Goal: Check status: Check status

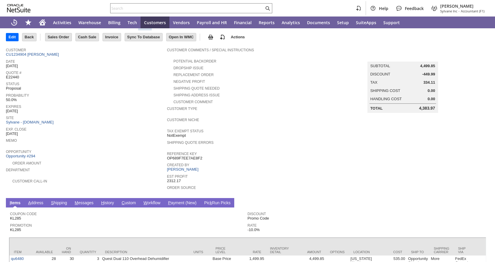
scroll to position [59, 0]
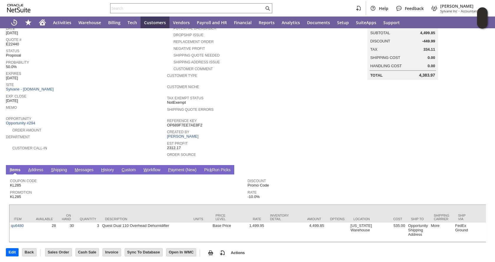
click at [112, 167] on link "H istory" at bounding box center [108, 170] width 16 height 6
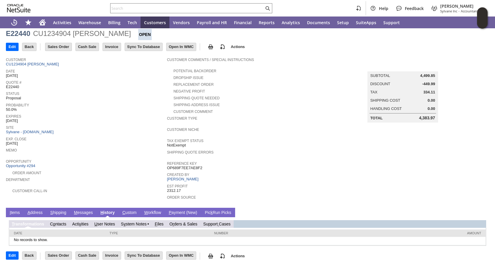
scroll to position [0, 0]
click at [135, 222] on link "S y stem Notes" at bounding box center [134, 224] width 26 height 5
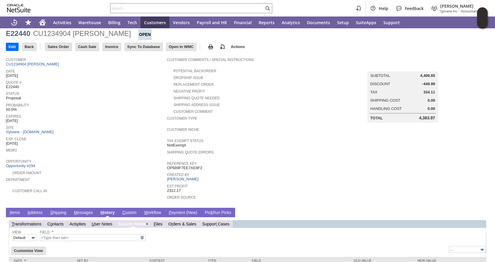
type input "1 to 25 of 53"
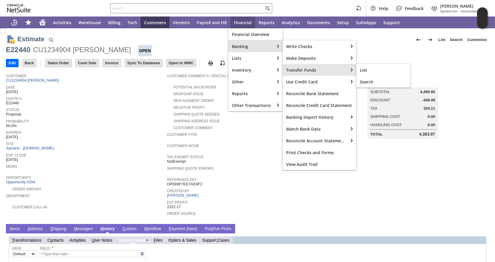
click at [300, 66] on div "Transfer Funds" at bounding box center [315, 70] width 65 height 12
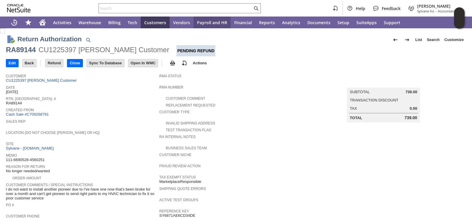
click at [123, 92] on div "Date 8/15/2025" at bounding box center [81, 89] width 150 height 11
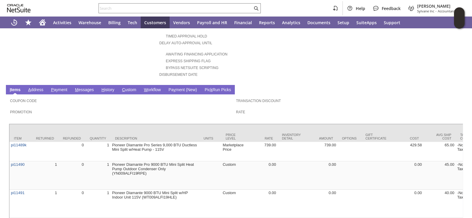
scroll to position [256, 0]
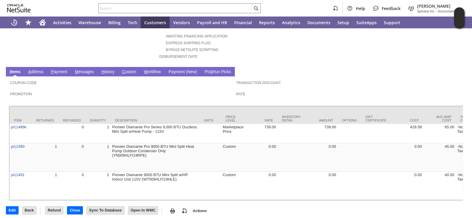
click at [114, 69] on link "H istory" at bounding box center [108, 72] width 16 height 6
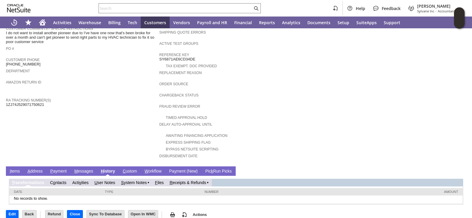
scroll to position [0, 0]
click at [193, 180] on link "R eceipts & Refunds" at bounding box center [188, 182] width 37 height 5
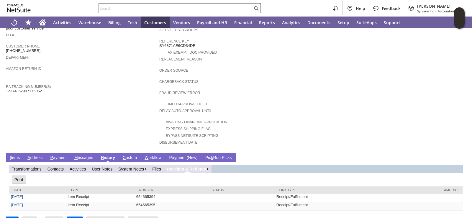
scroll to position [176, 0]
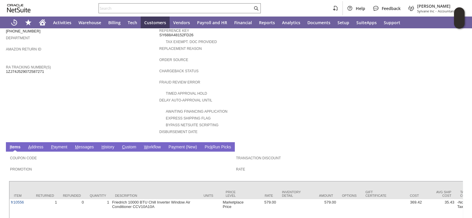
scroll to position [208, 0]
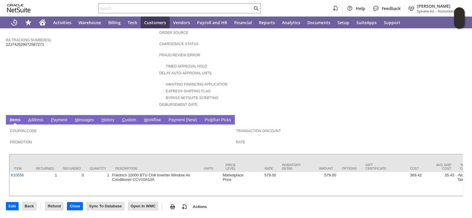
click at [106, 117] on link "H istory" at bounding box center [108, 120] width 16 height 6
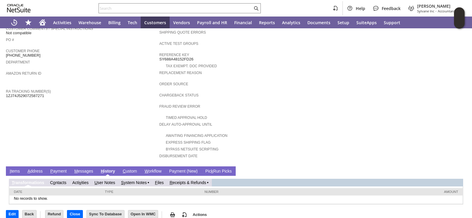
scroll to position [0, 0]
click at [194, 179] on td "R eceipts & Refunds" at bounding box center [189, 183] width 45 height 8
click at [195, 180] on link "R eceipts & Refunds" at bounding box center [188, 182] width 37 height 5
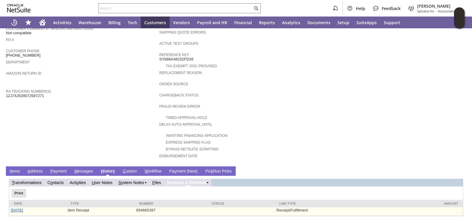
click at [23, 208] on link "[DATE]" at bounding box center [17, 210] width 12 height 4
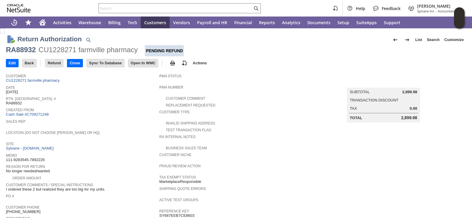
click at [126, 131] on span "Location (Do Not Choose [PERSON_NAME] or HQ)" at bounding box center [81, 132] width 150 height 6
click at [121, 112] on div "Created From Cash Sale #C709271248" at bounding box center [81, 111] width 150 height 11
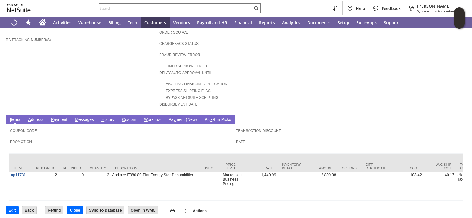
click at [106, 115] on td "H istory" at bounding box center [108, 119] width 21 height 9
click at [107, 117] on link "H istory" at bounding box center [108, 120] width 16 height 6
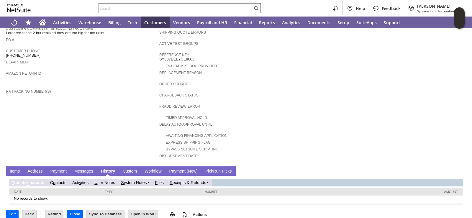
scroll to position [0, 0]
click at [198, 180] on link "R eceipts & Refunds" at bounding box center [188, 182] width 37 height 5
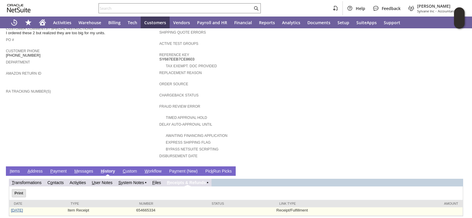
click at [17, 208] on link "8/19/2025" at bounding box center [17, 210] width 12 height 4
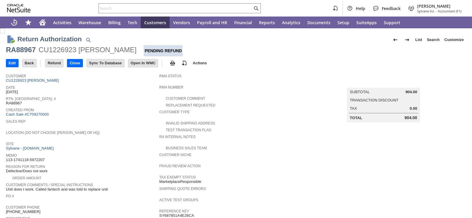
click at [98, 108] on span "Created From" at bounding box center [81, 109] width 150 height 6
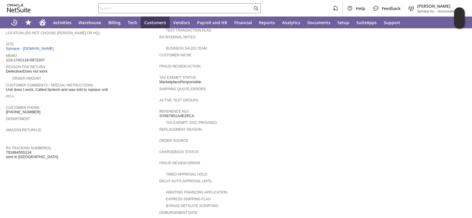
scroll to position [6, 0]
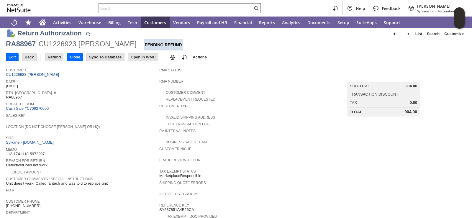
click at [114, 112] on span "Sales Rep" at bounding box center [81, 115] width 150 height 6
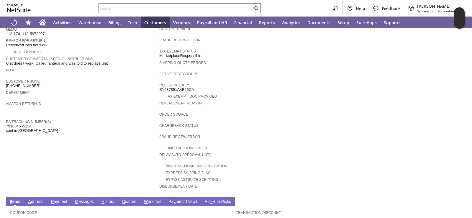
scroll to position [212, 0]
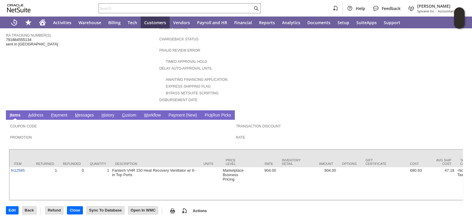
click at [111, 113] on link "H istory" at bounding box center [108, 116] width 16 height 6
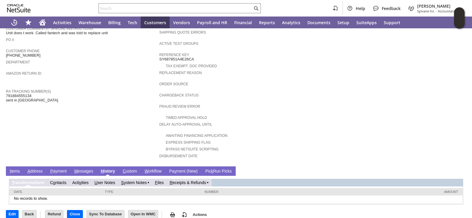
scroll to position [0, 0]
click at [186, 180] on link "R eceipts & Refunds" at bounding box center [188, 182] width 37 height 5
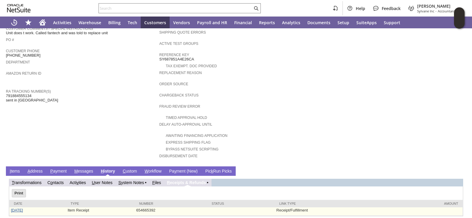
click at [17, 208] on link "8/20/2025" at bounding box center [17, 210] width 12 height 4
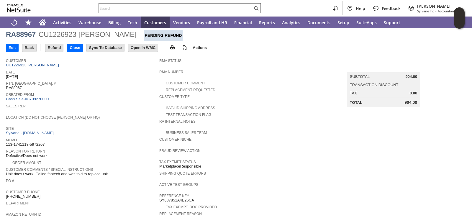
scroll to position [29, 0]
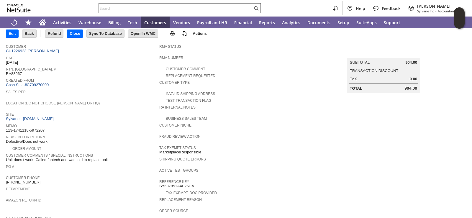
drag, startPoint x: 6, startPoint y: 155, endPoint x: 109, endPoint y: 154, distance: 102.9
click at [109, 154] on div "Customer Comments / Special Instructions Unit does t work. Called fantech and w…" at bounding box center [81, 157] width 150 height 11
copy span "Unit does t work. Called fantech and was told to replace unit"
click at [169, 8] on input "text" at bounding box center [176, 8] width 154 height 7
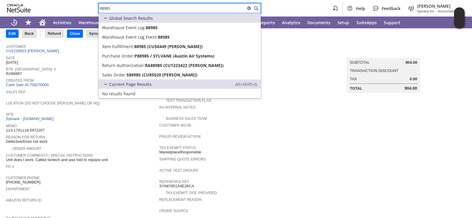
type input "88985"
click at [283, 85] on div "Customer Type" at bounding box center [234, 84] width 150 height 11
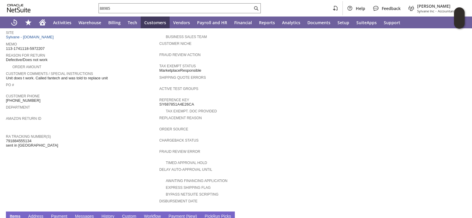
scroll to position [177, 0]
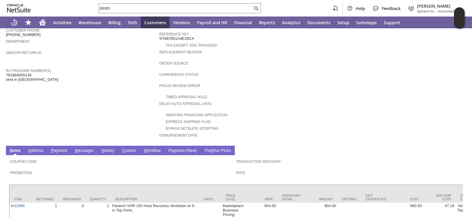
click at [106, 148] on link "H istory" at bounding box center [108, 151] width 16 height 6
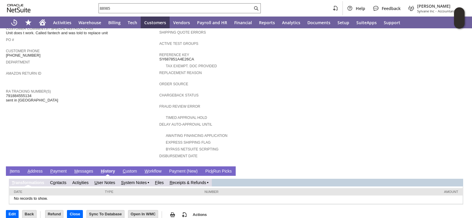
scroll to position [0, 0]
click at [193, 180] on link "R eceipts & Refunds" at bounding box center [188, 182] width 37 height 5
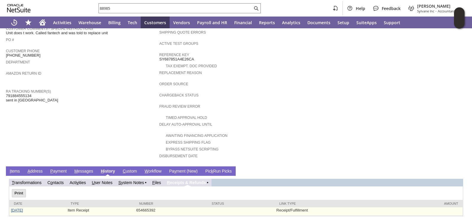
click at [23, 208] on link "8/20/2025" at bounding box center [17, 210] width 12 height 4
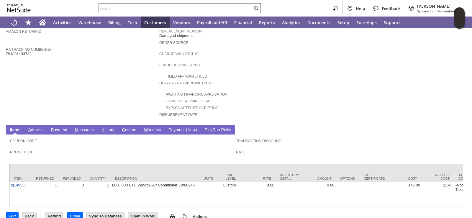
scroll to position [203, 0]
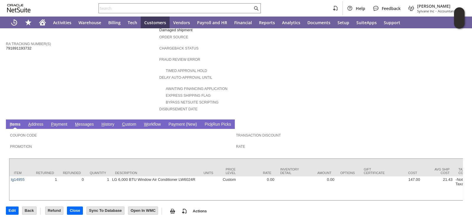
click at [108, 122] on link "H istory" at bounding box center [108, 125] width 16 height 6
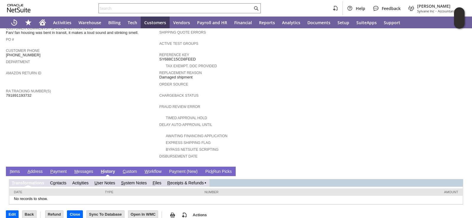
scroll to position [0, 0]
click at [187, 180] on link "R eceipts & Refunds" at bounding box center [188, 182] width 37 height 5
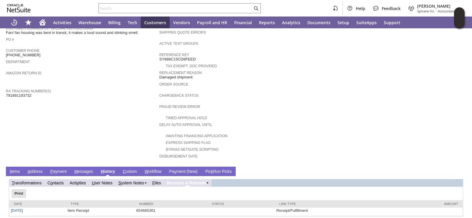
click at [14, 169] on link "I tems" at bounding box center [14, 172] width 13 height 6
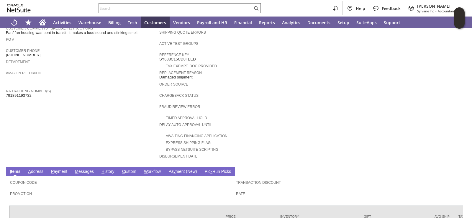
click at [126, 93] on td "Customer CU1231013 Laura Leom Date 8/4/2025 Rtn. Auth. # RA88852 Created From C…" at bounding box center [82, 38] width 153 height 249
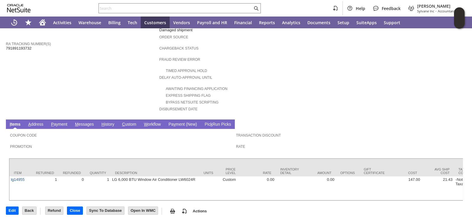
scroll to position [27, 0]
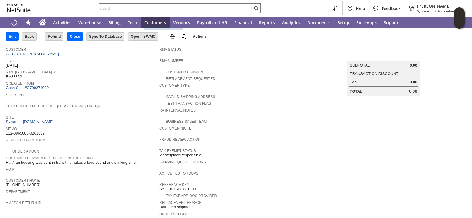
click at [128, 102] on span "Location (Do Not Choose [PERSON_NAME] or HQ)" at bounding box center [81, 105] width 150 height 6
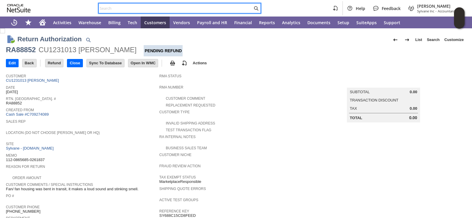
click at [160, 9] on input "text" at bounding box center [176, 8] width 154 height 7
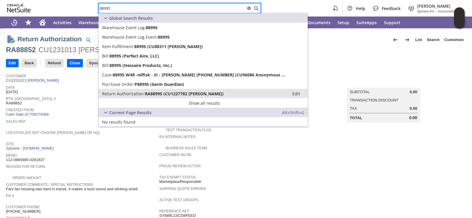
type input "88995"
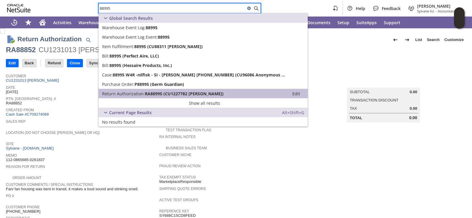
click at [115, 92] on span "Return Authorization:" at bounding box center [123, 94] width 43 height 6
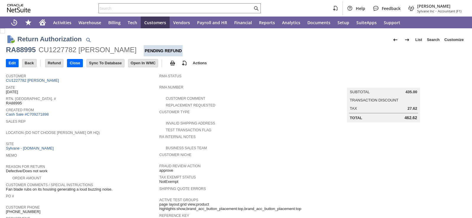
click at [115, 152] on span "Memo" at bounding box center [81, 155] width 150 height 6
click at [127, 140] on span "Site" at bounding box center [81, 143] width 150 height 6
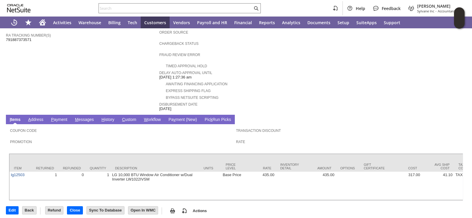
click at [111, 117] on link "H istory" at bounding box center [108, 120] width 16 height 6
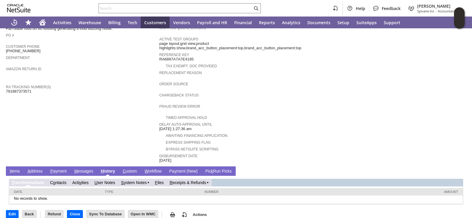
click at [187, 180] on link "R eceipts & Refunds" at bounding box center [188, 182] width 37 height 5
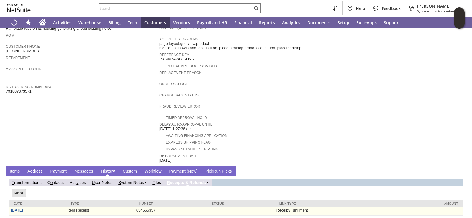
click at [14, 208] on link "[DATE]" at bounding box center [17, 210] width 12 height 4
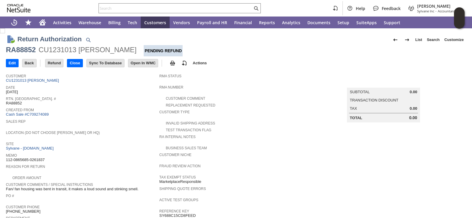
click at [138, 130] on span "Location (Do Not Choose [PERSON_NAME] or HQ)" at bounding box center [81, 132] width 150 height 6
click at [119, 113] on div "Created From Cash Sale #C709274089" at bounding box center [81, 111] width 150 height 11
click at [138, 116] on td "Created From Cash Sale #C709274089" at bounding box center [82, 111] width 153 height 11
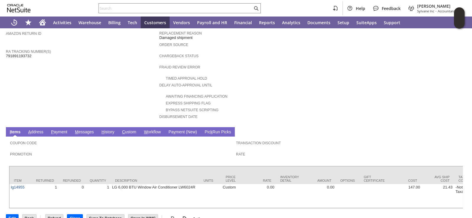
scroll to position [203, 0]
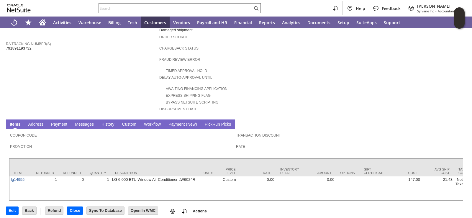
click at [113, 122] on link "H istory" at bounding box center [108, 125] width 16 height 6
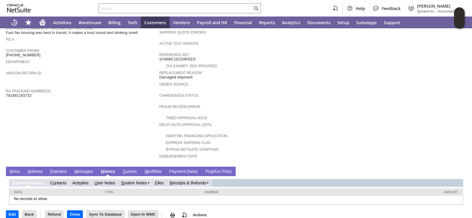
scroll to position [0, 0]
click at [196, 180] on link "R eceipts & Refunds" at bounding box center [188, 182] width 37 height 5
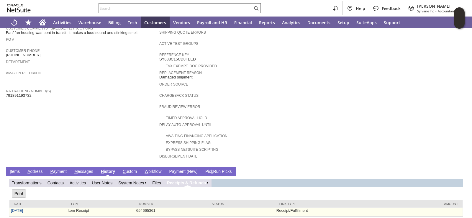
click at [21, 208] on td "8/19/2025" at bounding box center [37, 212] width 57 height 8
click at [21, 208] on link "8/19/2025" at bounding box center [17, 210] width 12 height 4
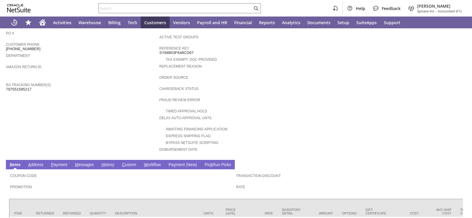
scroll to position [206, 0]
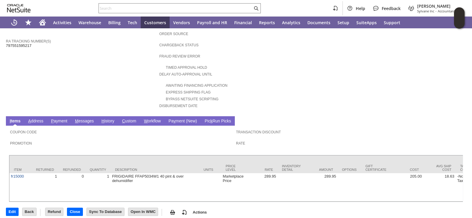
click at [107, 119] on link "H istory" at bounding box center [108, 122] width 16 height 6
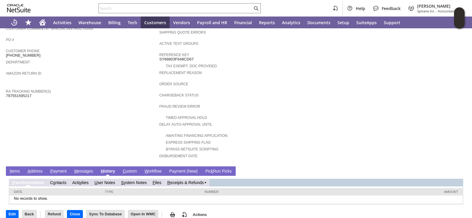
click at [188, 180] on link "R eceipts & Refunds" at bounding box center [185, 182] width 37 height 5
click at [188, 180] on link "R eceipts & Refunds" at bounding box center [188, 182] width 37 height 5
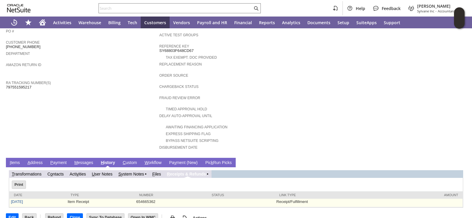
scroll to position [168, 0]
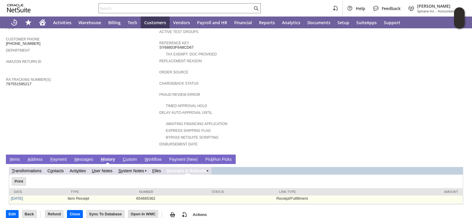
click at [14, 195] on td "8/19/2025" at bounding box center [37, 199] width 57 height 8
click at [17, 196] on link "8/19/2025" at bounding box center [17, 198] width 12 height 4
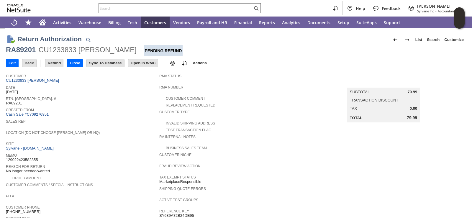
scroll to position [203, 0]
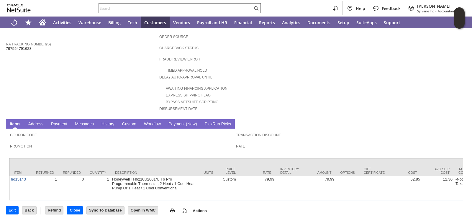
click at [109, 121] on link "H istory" at bounding box center [108, 124] width 16 height 6
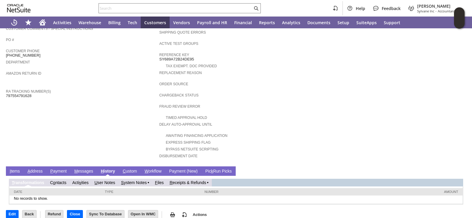
scroll to position [0, 0]
click at [195, 180] on link "R eceipts & Refunds" at bounding box center [188, 182] width 37 height 5
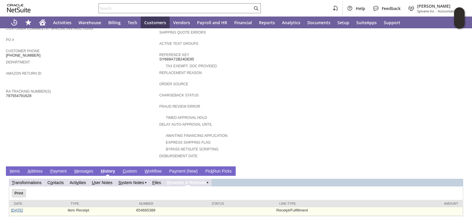
click at [16, 208] on link "[DATE]" at bounding box center [17, 210] width 12 height 4
